Goal: Transaction & Acquisition: Book appointment/travel/reservation

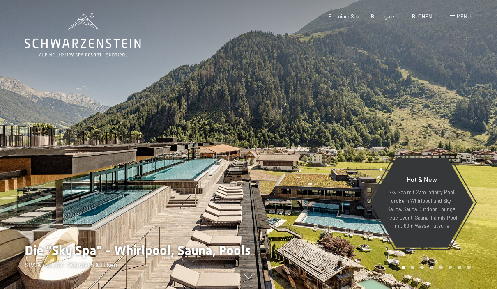
click at [457, 18] on span "Menü" at bounding box center [464, 16] width 14 height 7
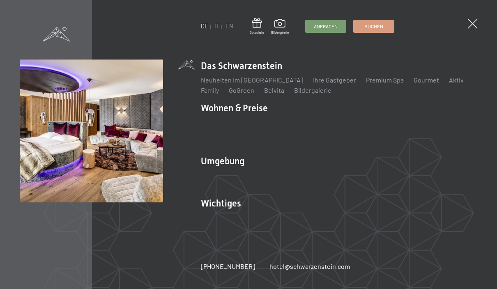
click at [304, 120] on link "Zimmer & Preise" at bounding box center [288, 122] width 48 height 8
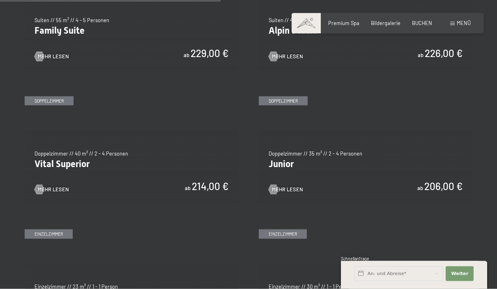
scroll to position [888, 0]
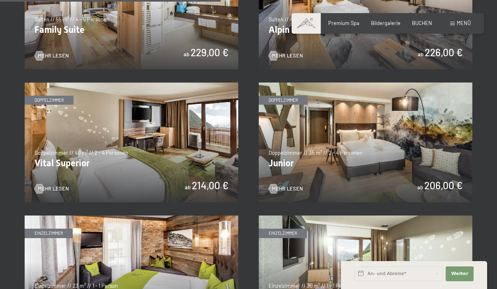
click at [418, 145] on img at bounding box center [366, 143] width 214 height 120
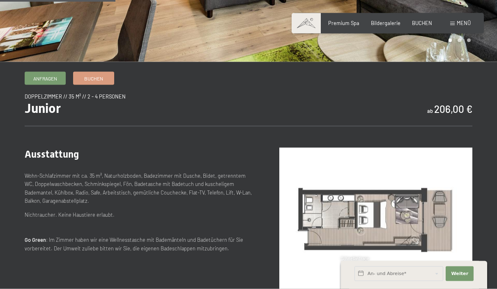
scroll to position [205, 0]
click at [93, 77] on span "Buchen" at bounding box center [93, 78] width 19 height 7
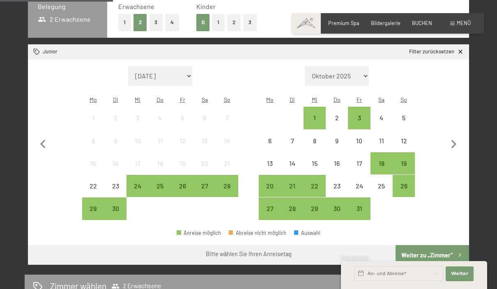
scroll to position [192, 0]
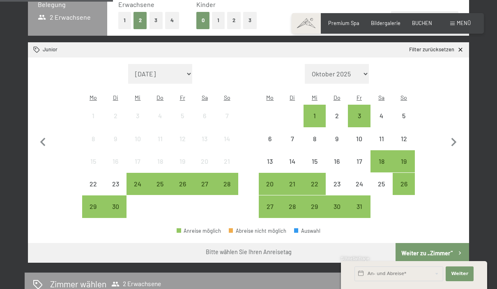
click at [405, 181] on div "26" at bounding box center [403, 191] width 21 height 21
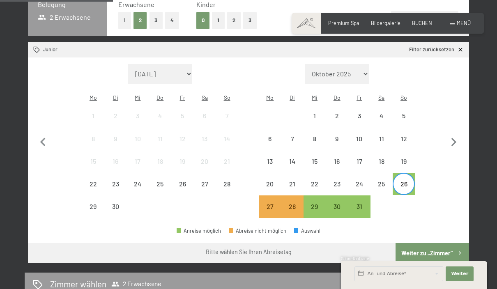
click at [455, 138] on icon "button" at bounding box center [453, 142] width 5 height 9
select select "2025-10-01"
select select "2025-11-01"
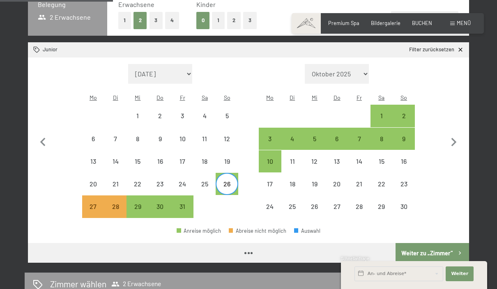
select select "2025-10-01"
select select "2025-11-01"
click at [375, 113] on div "1" at bounding box center [381, 123] width 21 height 21
select select "2025-10-01"
select select "2025-11-01"
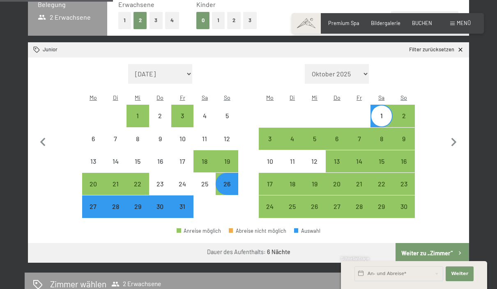
click at [437, 243] on button "Weiter zu „Zimmer“" at bounding box center [432, 253] width 74 height 20
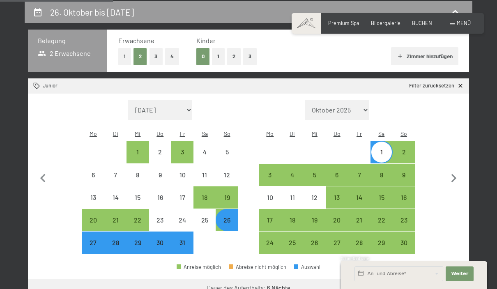
select select "2025-10-01"
select select "2025-11-01"
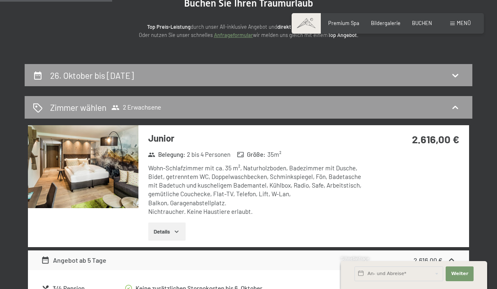
scroll to position [0, 0]
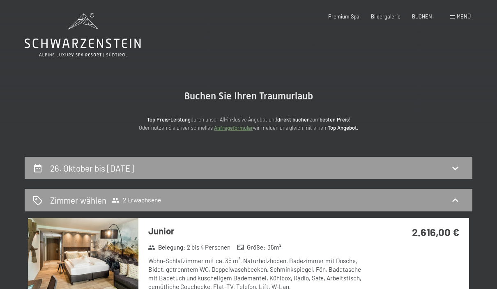
click at [455, 16] on div "Menü" at bounding box center [460, 16] width 21 height 7
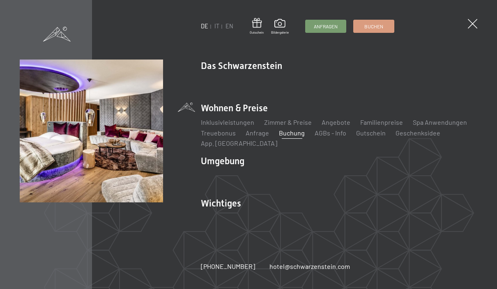
click at [380, 24] on span "Buchen" at bounding box center [373, 26] width 19 height 7
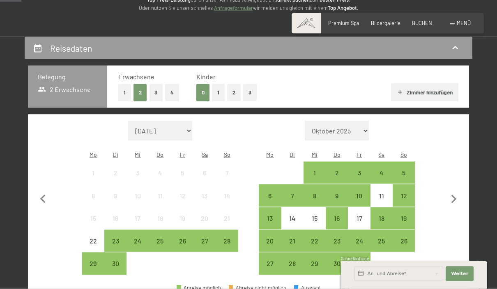
scroll to position [120, 0]
click at [385, 237] on div "25" at bounding box center [381, 247] width 21 height 21
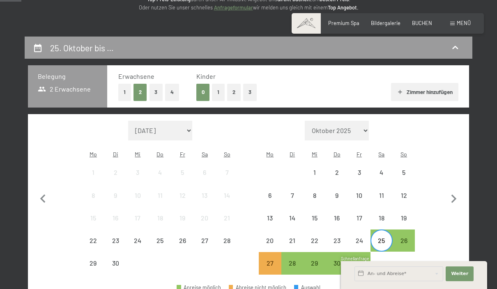
click at [456, 195] on icon "button" at bounding box center [453, 199] width 17 height 17
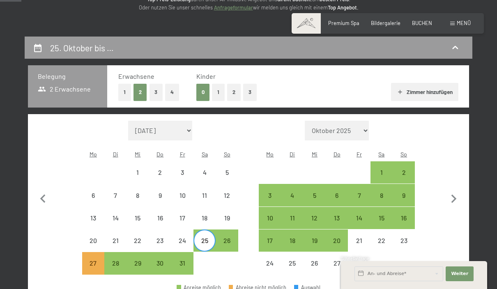
select select "2025-10-01"
select select "2025-11-01"
click at [388, 169] on div "1" at bounding box center [381, 179] width 21 height 21
select select "2025-10-01"
select select "2025-11-01"
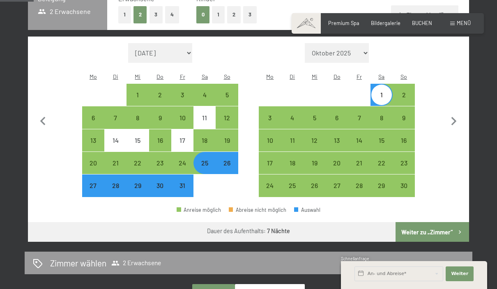
click at [446, 225] on button "Weiter zu „Zimmer“" at bounding box center [432, 232] width 74 height 20
select select "2025-10-01"
select select "2025-11-01"
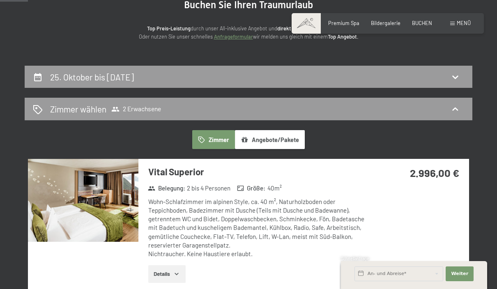
scroll to position [0, 0]
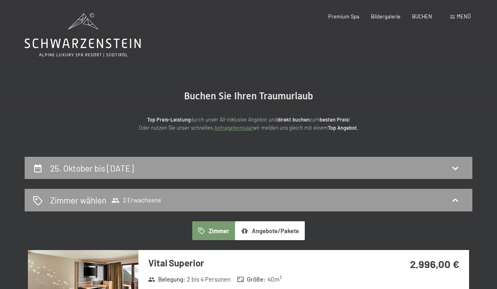
click at [458, 18] on span "Menü" at bounding box center [464, 16] width 14 height 7
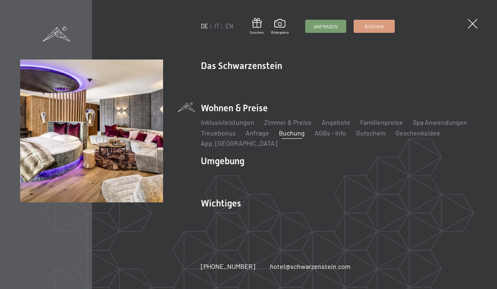
click at [305, 123] on link "Zimmer & Preise" at bounding box center [288, 122] width 48 height 8
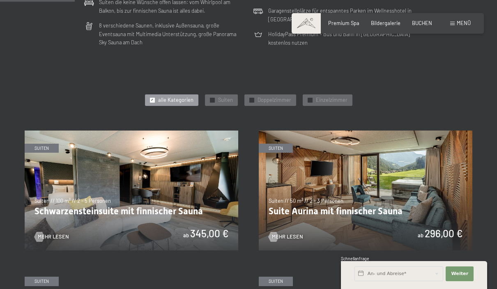
scroll to position [293, 0]
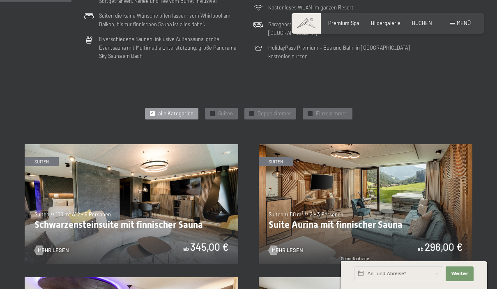
click at [257, 111] on div "✓ Doppelzimmer" at bounding box center [270, 113] width 52 height 11
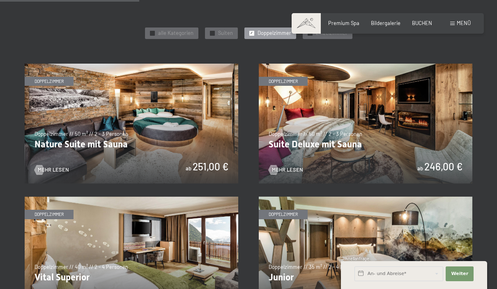
scroll to position [373, 0]
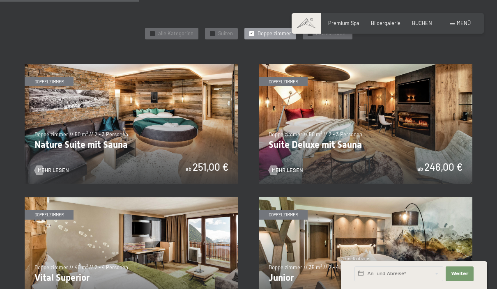
click at [440, 156] on img at bounding box center [366, 124] width 214 height 120
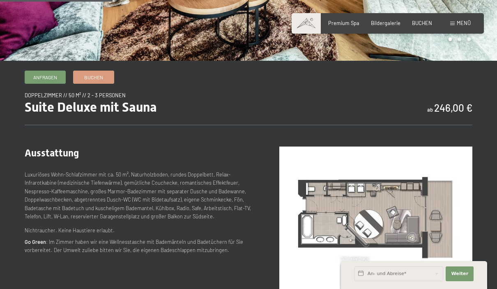
scroll to position [198, 0]
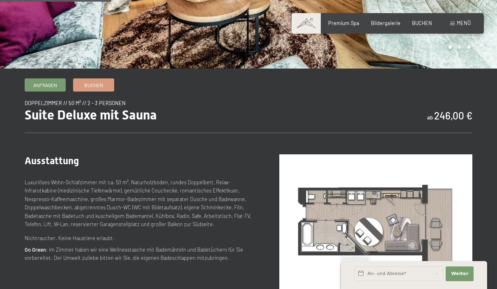
click at [105, 85] on link "Buchen" at bounding box center [94, 85] width 40 height 12
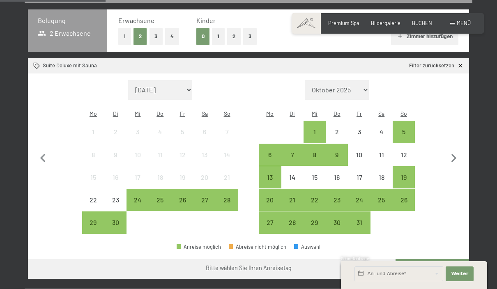
scroll to position [187, 0]
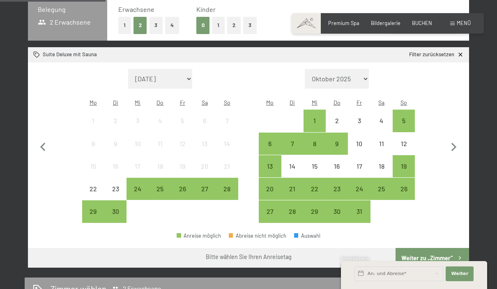
click at [406, 163] on div "19" at bounding box center [403, 173] width 21 height 21
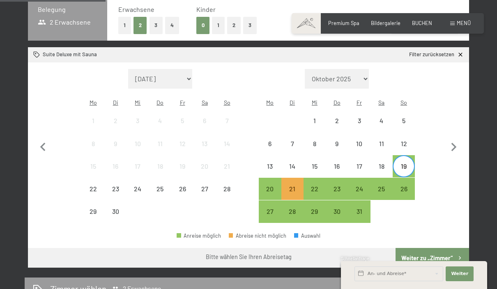
click at [386, 186] on div "25" at bounding box center [381, 196] width 21 height 21
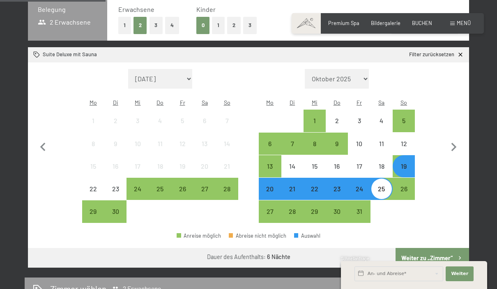
click at [445, 250] on button "Weiter zu „Zimmer“" at bounding box center [432, 258] width 74 height 20
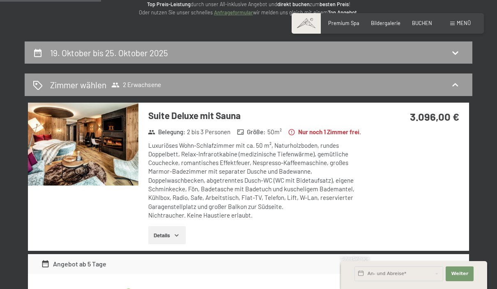
scroll to position [0, 0]
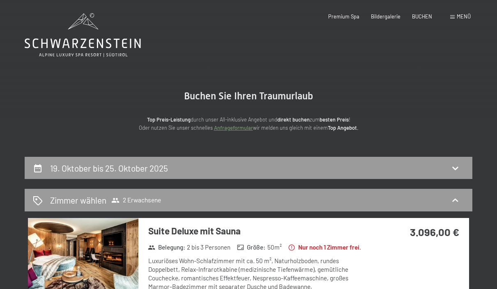
click at [463, 18] on span "Menü" at bounding box center [464, 16] width 14 height 7
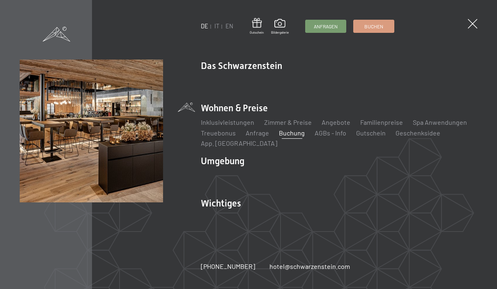
click at [323, 87] on link "Bildergalerie" at bounding box center [312, 90] width 37 height 8
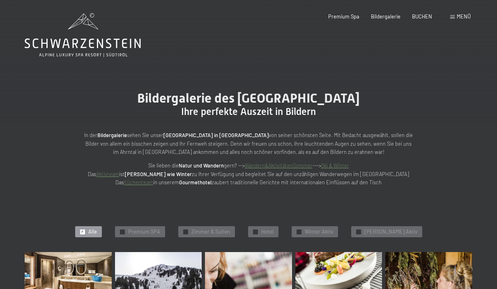
click at [465, 17] on span "Menü" at bounding box center [464, 16] width 14 height 7
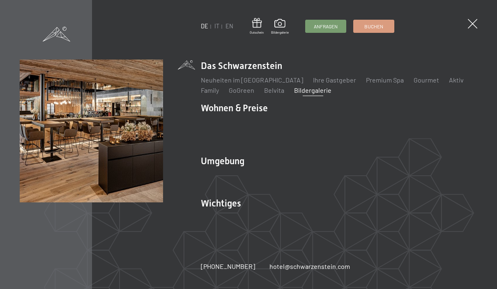
click at [330, 82] on link "Ihre Gastgeber" at bounding box center [334, 80] width 43 height 8
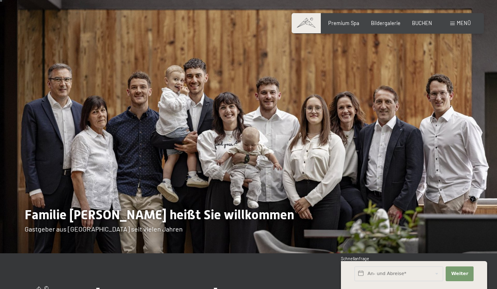
scroll to position [21, 0]
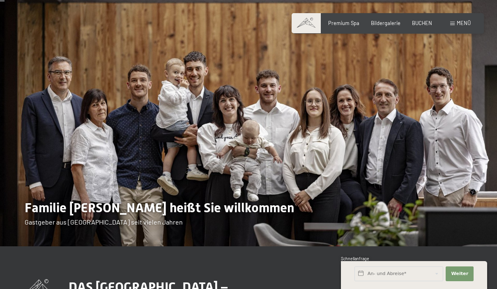
click at [337, 142] on img at bounding box center [248, 112] width 497 height 267
click at [340, 138] on img at bounding box center [248, 112] width 497 height 267
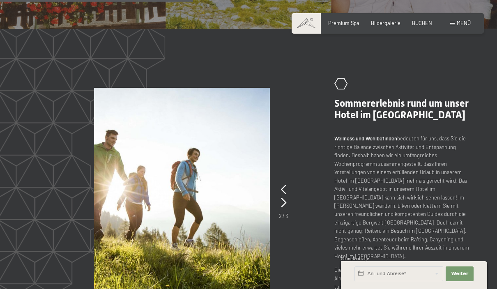
scroll to position [816, 0]
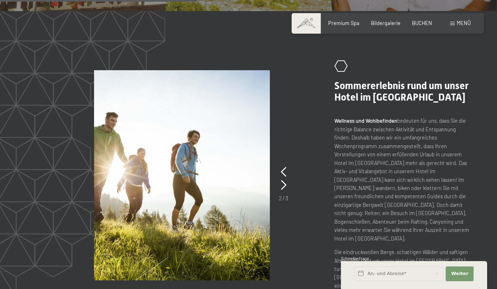
click at [288, 131] on picture at bounding box center [206, 175] width 224 height 210
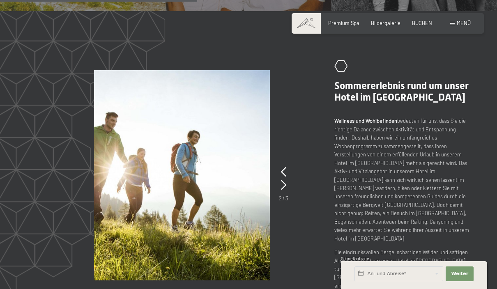
click at [290, 147] on picture at bounding box center [206, 175] width 224 height 210
click at [215, 181] on img at bounding box center [182, 175] width 176 height 210
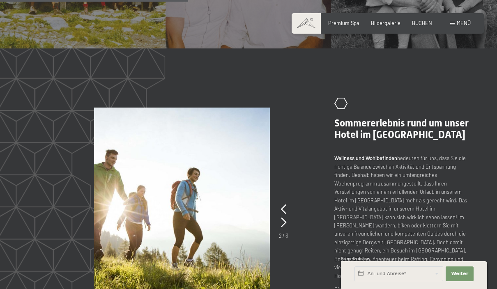
scroll to position [779, 0]
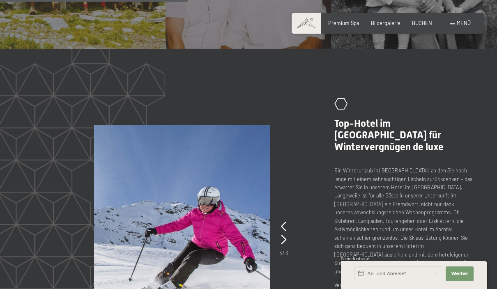
click at [285, 222] on icon at bounding box center [283, 227] width 5 height 10
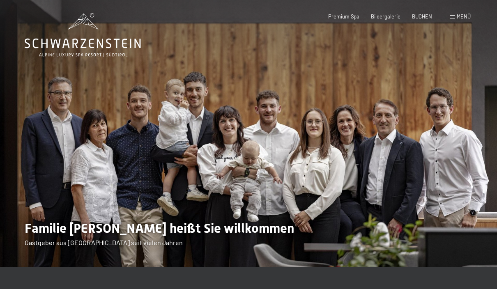
scroll to position [7, 0]
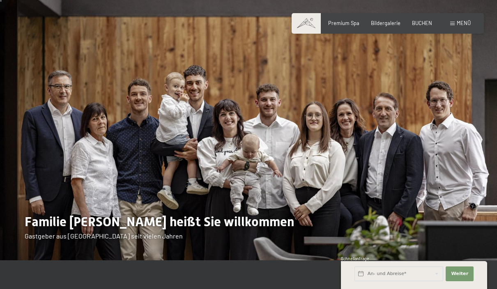
click at [425, 136] on img at bounding box center [248, 126] width 497 height 267
click at [447, 118] on img at bounding box center [248, 126] width 497 height 267
click at [464, 23] on span "Menü" at bounding box center [464, 23] width 14 height 7
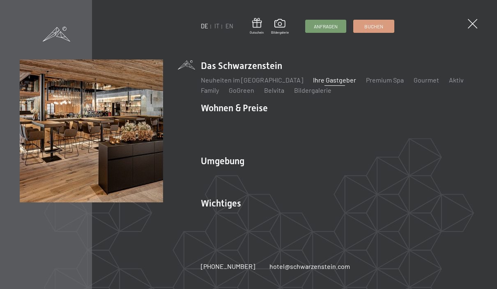
click at [373, 82] on link "Premium Spa" at bounding box center [385, 80] width 38 height 8
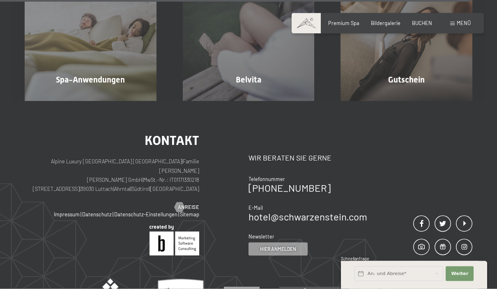
scroll to position [3876, 0]
click at [272, 101] on div "Belvita Mehr erfahren" at bounding box center [249, 35] width 158 height 132
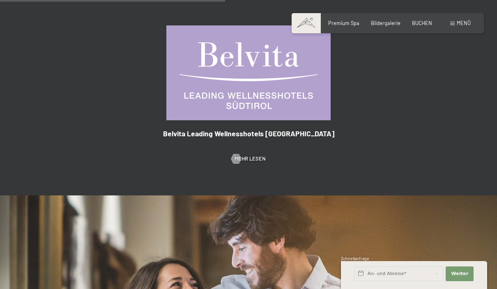
scroll to position [449, 0]
